Goal: Task Accomplishment & Management: Use online tool/utility

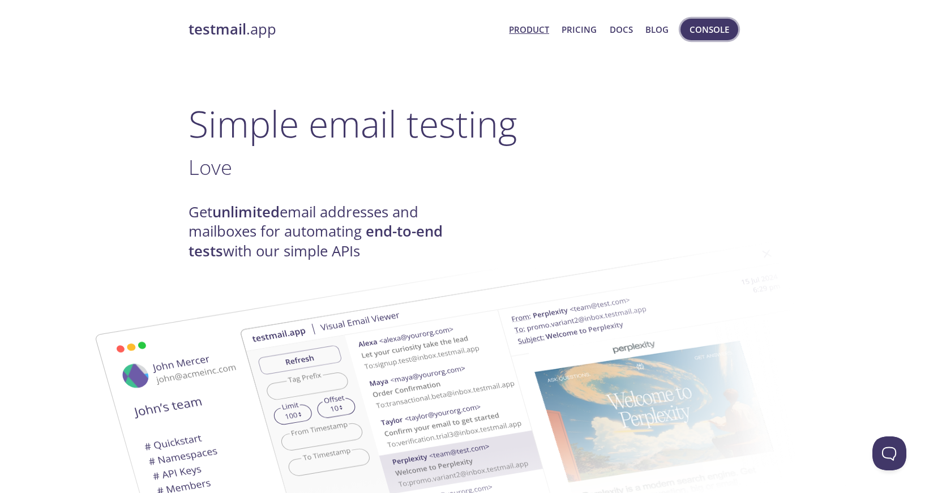
click at [698, 39] on button "Console" at bounding box center [710, 30] width 58 height 22
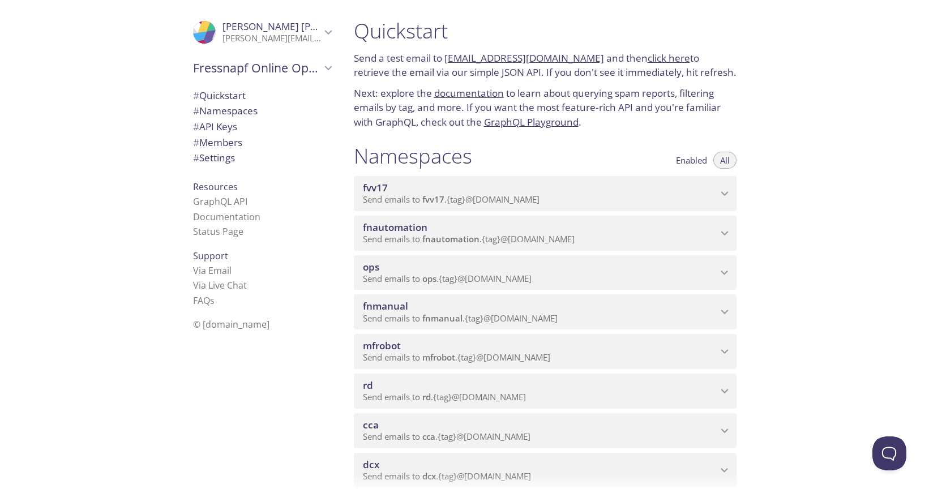
click at [434, 422] on span "cca" at bounding box center [540, 425] width 354 height 12
click at [596, 453] on span "View Emails (Visual)" at bounding box center [599, 459] width 84 height 14
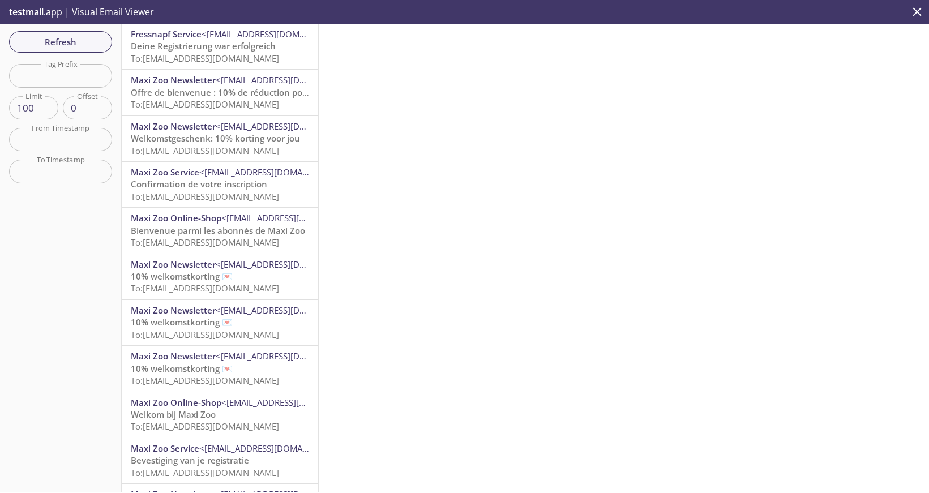
click at [615, 245] on div at bounding box center [624, 258] width 610 height 468
